Goal: Task Accomplishment & Management: Complete application form

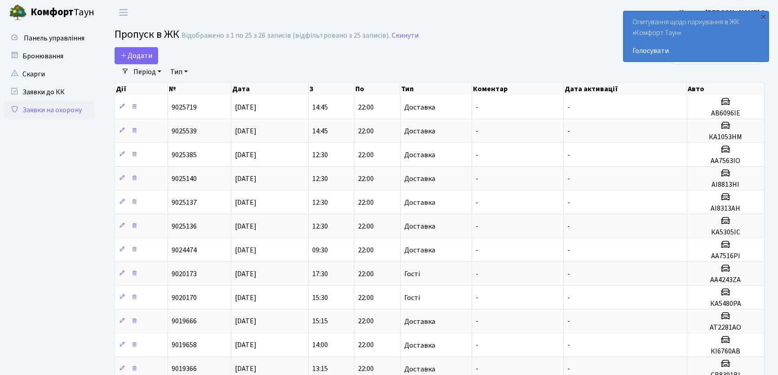
select select "25"
click at [137, 49] on link "Додати" at bounding box center [137, 55] width 44 height 17
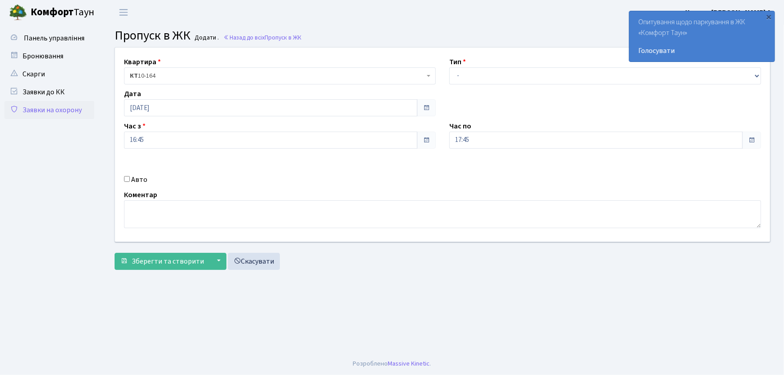
select select "1"
click at [449, 67] on select "- Доставка Таксі Гості Сервіс" at bounding box center [605, 75] width 312 height 17
drag, startPoint x: 448, startPoint y: 139, endPoint x: 442, endPoint y: 139, distance: 6.7
click at [444, 139] on div "Час по 17:45 17 : 45 00 01 02 03 04 05 06 07 08 09 10 11 12 13 14 15 16 17 18 1…" at bounding box center [604, 135] width 325 height 28
type input "22:00"
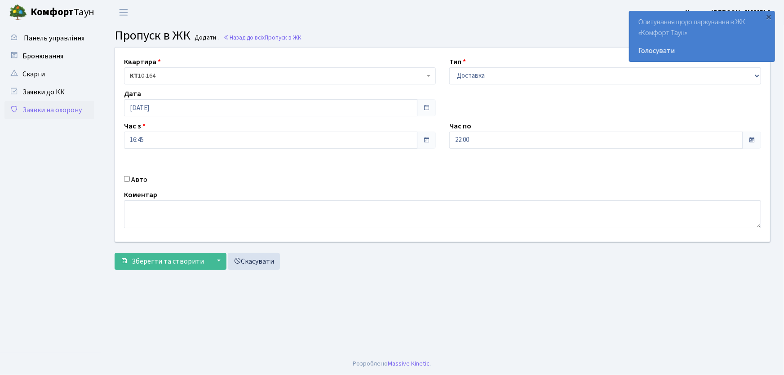
drag, startPoint x: 128, startPoint y: 181, endPoint x: 124, endPoint y: 162, distance: 19.1
click at [126, 164] on div "Квартира <b>КТ</b>&nbsp;&nbsp;&nbsp;&nbsp;10-164 КТ 10-164 Тип - Доставка Таксі…" at bounding box center [442, 145] width 668 height 194
click at [130, 178] on div "Авто" at bounding box center [279, 179] width 325 height 11
click at [124, 182] on div "Авто" at bounding box center [279, 179] width 325 height 11
click at [126, 177] on input "Авто" at bounding box center [127, 179] width 6 height 6
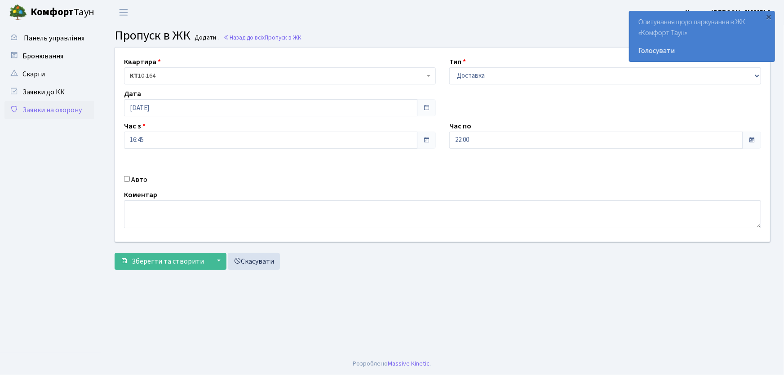
checkbox input "true"
type input "ка3042ік"
click at [115, 253] on button "Зберегти та створити" at bounding box center [162, 261] width 95 height 17
click at [508, 76] on select "- Доставка Таксі Гості Сервіс" at bounding box center [605, 75] width 312 height 17
select select "1"
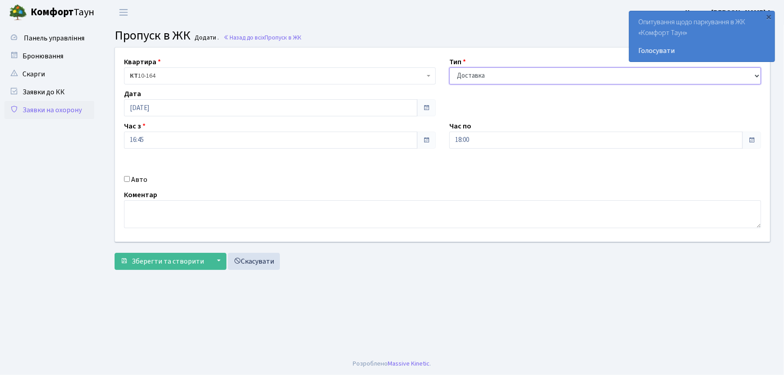
click at [449, 67] on select "- Доставка Таксі Гості Сервіс" at bounding box center [605, 75] width 312 height 17
drag, startPoint x: 485, startPoint y: 141, endPoint x: 417, endPoint y: 144, distance: 67.9
click at [417, 144] on div "Квартира <b>КТ</b>&nbsp;&nbsp;&nbsp;&nbsp;10-164 КТ 10-164 Тип - Доставка Таксі…" at bounding box center [442, 145] width 668 height 194
type input "22:00"
click at [127, 177] on input "Авто" at bounding box center [127, 179] width 6 height 6
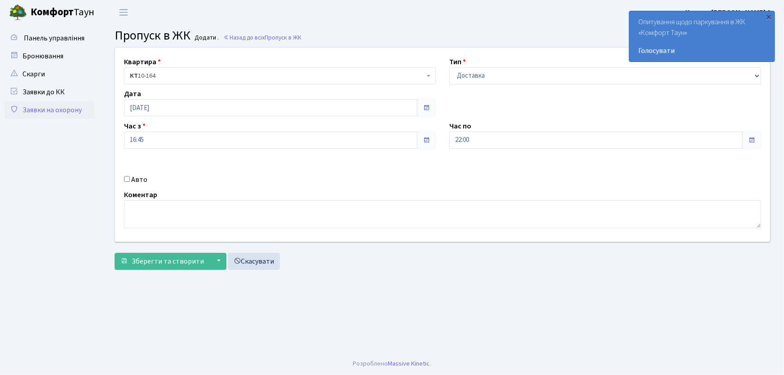
checkbox input "true"
type input "КІ6760АВ"
click at [115, 253] on button "Зберегти та створити" at bounding box center [162, 261] width 95 height 17
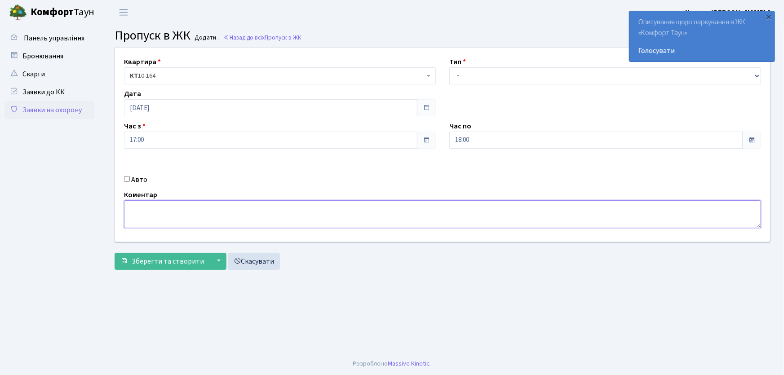
drag, startPoint x: 513, startPoint y: 211, endPoint x: 517, endPoint y: 215, distance: 5.7
click at [517, 215] on textarea at bounding box center [442, 214] width 637 height 28
